Goal: Task Accomplishment & Management: Manage account settings

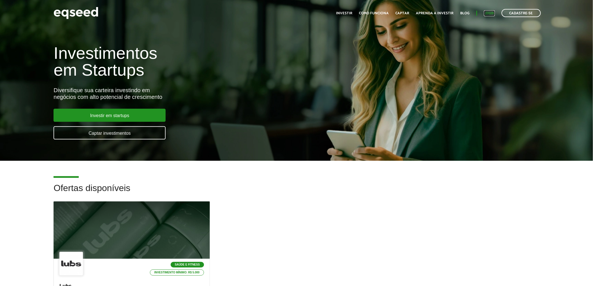
click at [493, 11] on link "Login" at bounding box center [489, 13] width 11 height 4
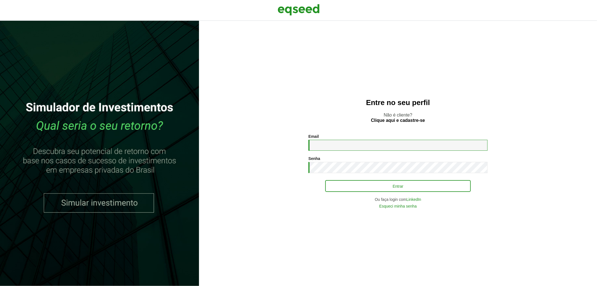
type input "**********"
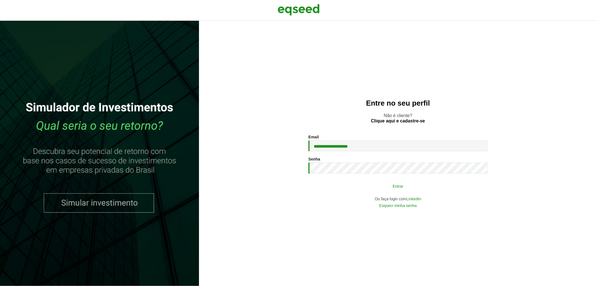
click at [382, 189] on button "Entrar" at bounding box center [398, 186] width 146 height 11
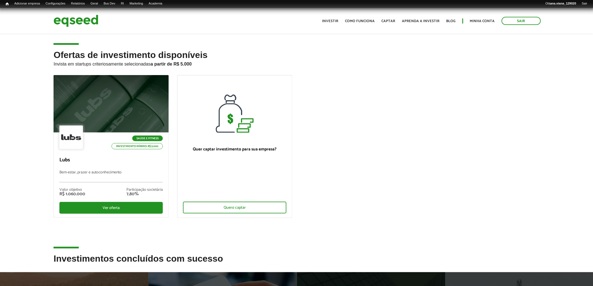
click at [479, 17] on ul "Início Investir Como funciona Captar Aprenda a investir Blog Minha conta Sair" at bounding box center [431, 21] width 224 height 8
click at [480, 22] on link "Minha conta" at bounding box center [482, 21] width 25 height 4
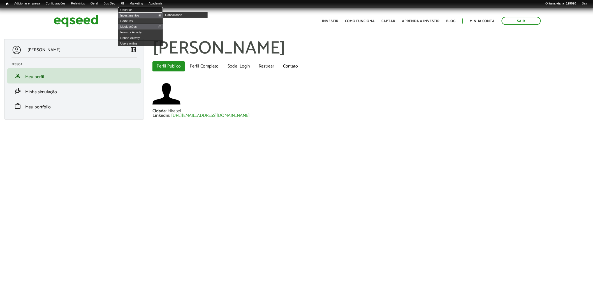
click at [139, 7] on link "Usuários" at bounding box center [140, 10] width 45 height 6
